Goal: Navigation & Orientation: Understand site structure

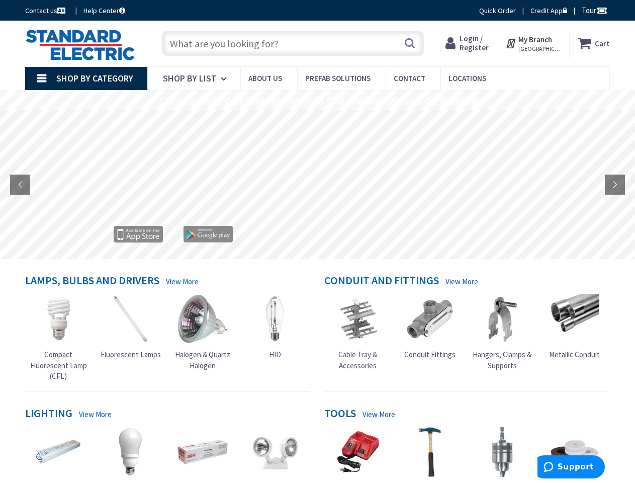
click at [317, 241] on rs-layer at bounding box center [318, 185] width 635 height 149
click at [593, 10] on span "Tour" at bounding box center [595, 11] width 26 height 10
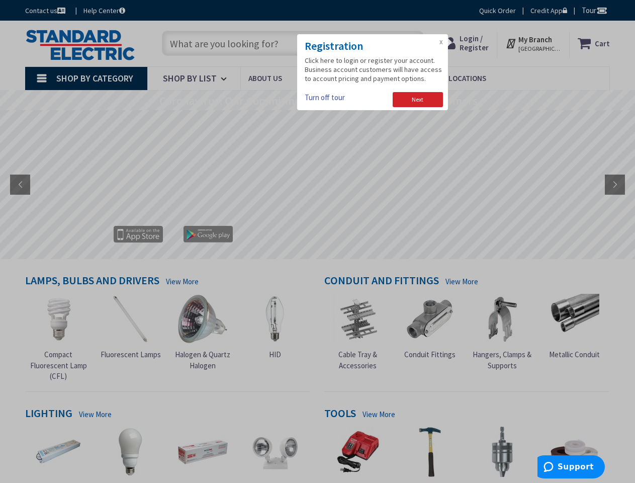
click at [602, 10] on div at bounding box center [317, 241] width 635 height 483
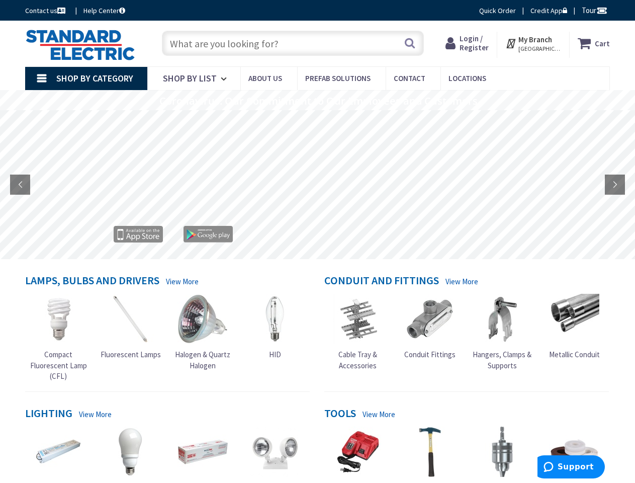
click at [534, 43] on strong "My Branch" at bounding box center [536, 40] width 34 height 10
click at [86, 78] on span "Shop By Category" at bounding box center [94, 78] width 77 height 12
click at [317, 100] on rs-layer "Coronavirus: Our Commitment to Our Employees and Customers" at bounding box center [318, 101] width 318 height 11
click at [317, 101] on rs-layer "Coronavirus: Our Commitment to Our Employees and Customers" at bounding box center [318, 101] width 318 height 11
click at [317, 185] on rs-layer at bounding box center [318, 185] width 635 height 149
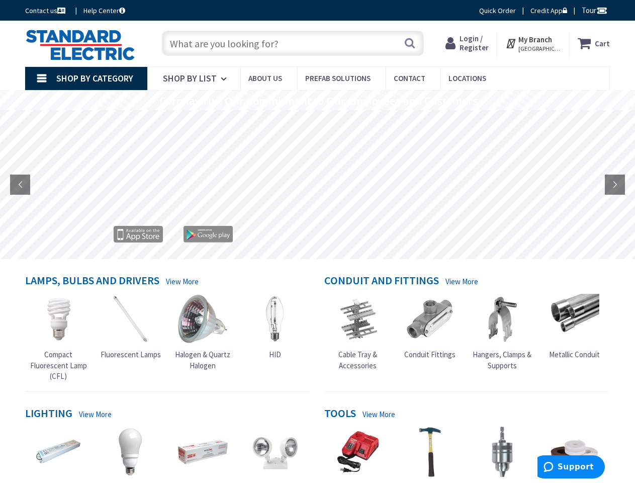
click at [20, 185] on rs-arrow at bounding box center [20, 185] width 20 height 20
click at [615, 185] on rs-arrow at bounding box center [615, 185] width 20 height 20
